Goal: Task Accomplishment & Management: Use online tool/utility

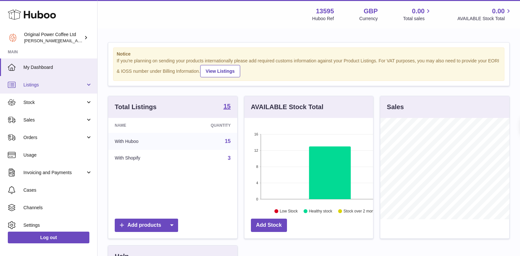
scroll to position [101, 129]
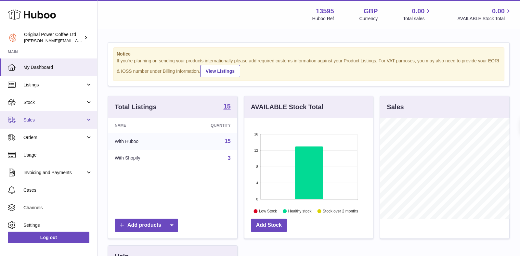
click at [35, 125] on link "Sales" at bounding box center [48, 120] width 97 height 18
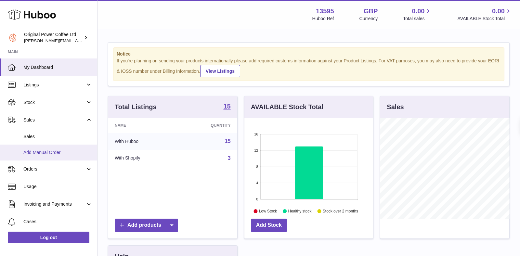
click at [38, 151] on span "Add Manual Order" at bounding box center [57, 152] width 69 height 6
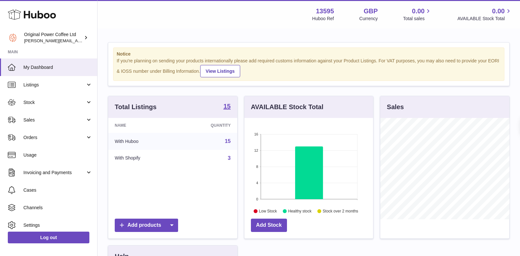
scroll to position [101, 129]
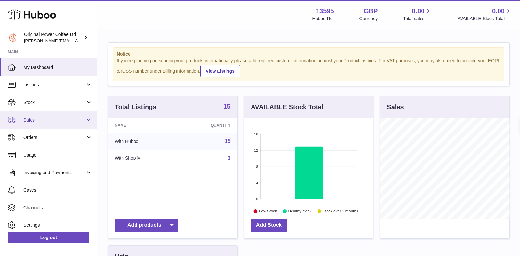
click at [33, 123] on link "Sales" at bounding box center [48, 120] width 97 height 18
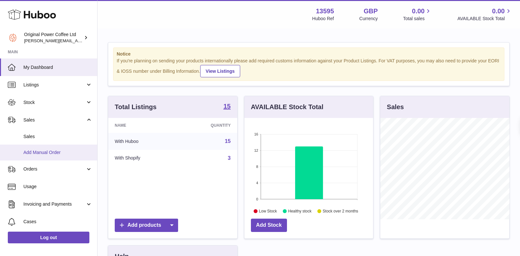
click at [40, 153] on span "Add Manual Order" at bounding box center [57, 152] width 69 height 6
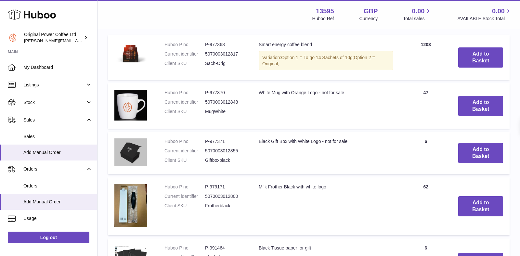
scroll to position [190, 0]
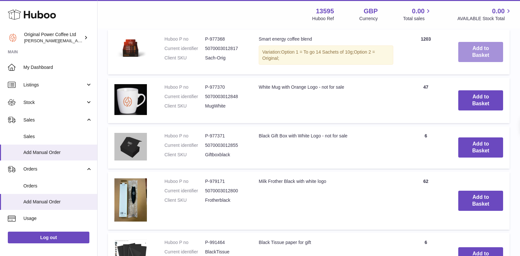
click at [481, 50] on button "Add to Basket" at bounding box center [480, 52] width 45 height 20
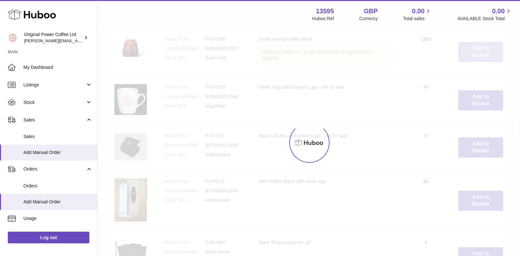
scroll to position [247, 0]
